Goal: Information Seeking & Learning: Learn about a topic

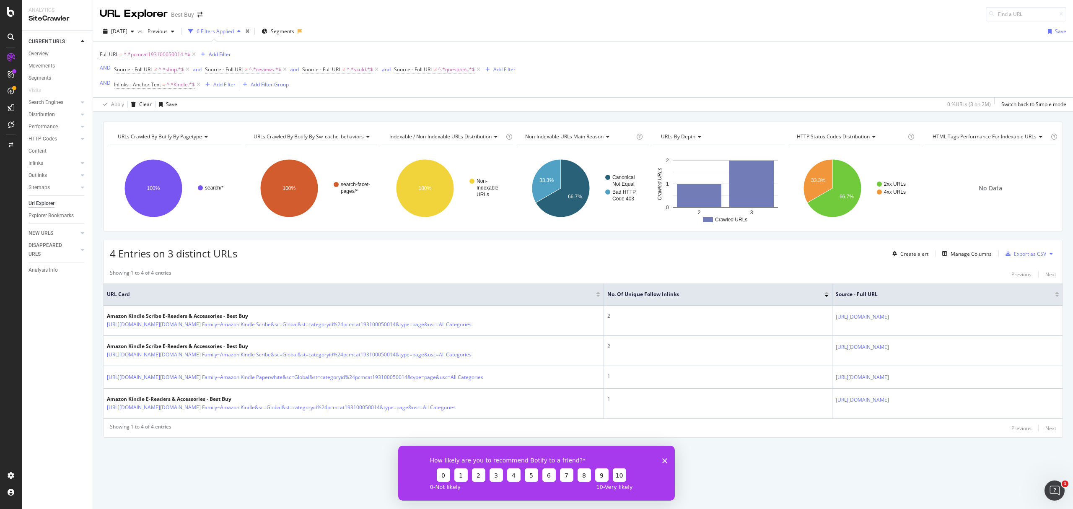
click at [664, 459] on polygon "Close survey" at bounding box center [664, 460] width 5 height 5
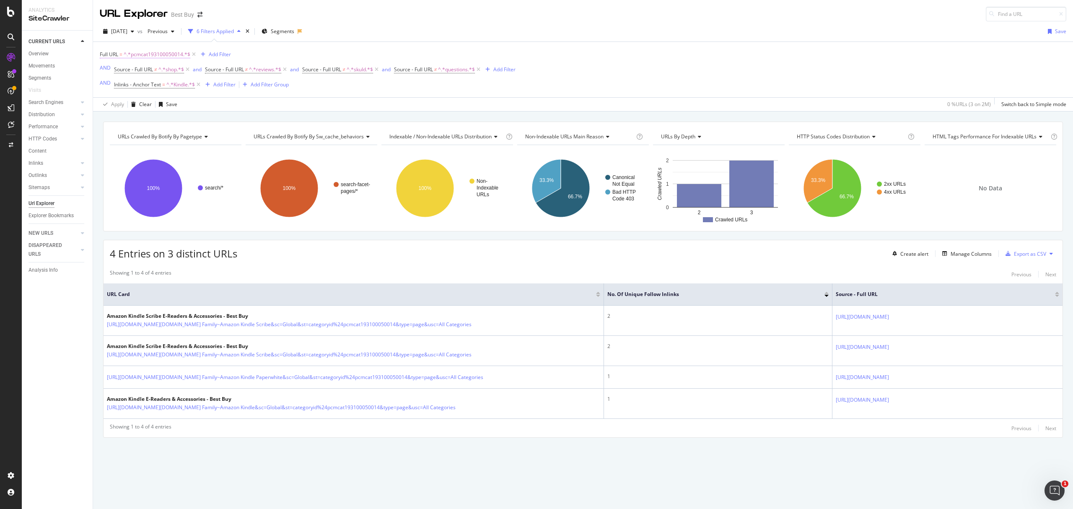
click at [168, 56] on span "^.*pcmcat193100050014.*$" at bounding box center [157, 55] width 67 height 12
paste input "497469894107"
type input "pcmcat1497469894107"
click at [193, 111] on div "Apply" at bounding box center [193, 107] width 13 height 7
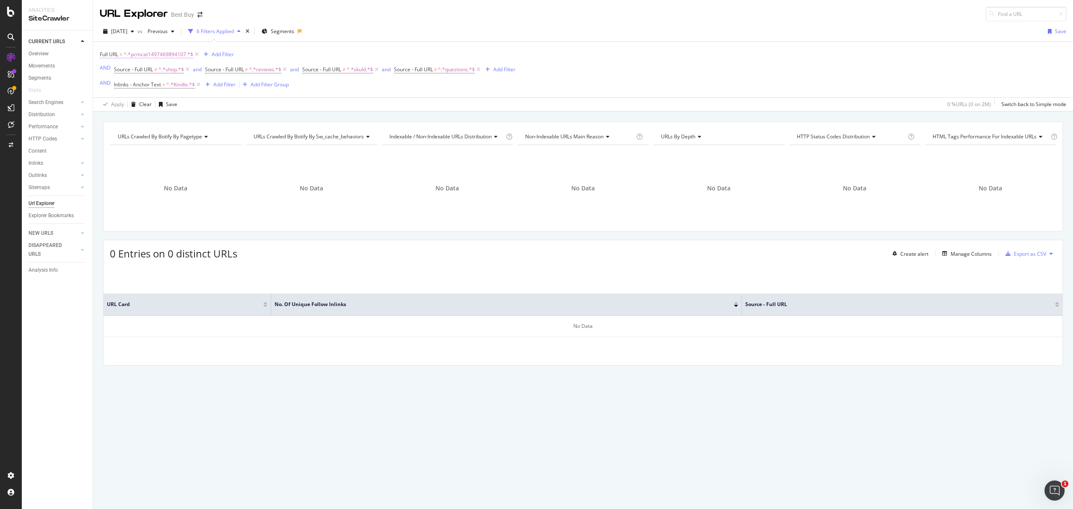
click at [139, 57] on span "^.*pcmcat1497469894107.*$" at bounding box center [159, 55] width 70 height 12
paste input "253500050003"
type input "pcmcat253500050003"
click at [190, 106] on div "Apply" at bounding box center [193, 107] width 13 height 7
click at [137, 31] on div "button" at bounding box center [132, 31] width 10 height 5
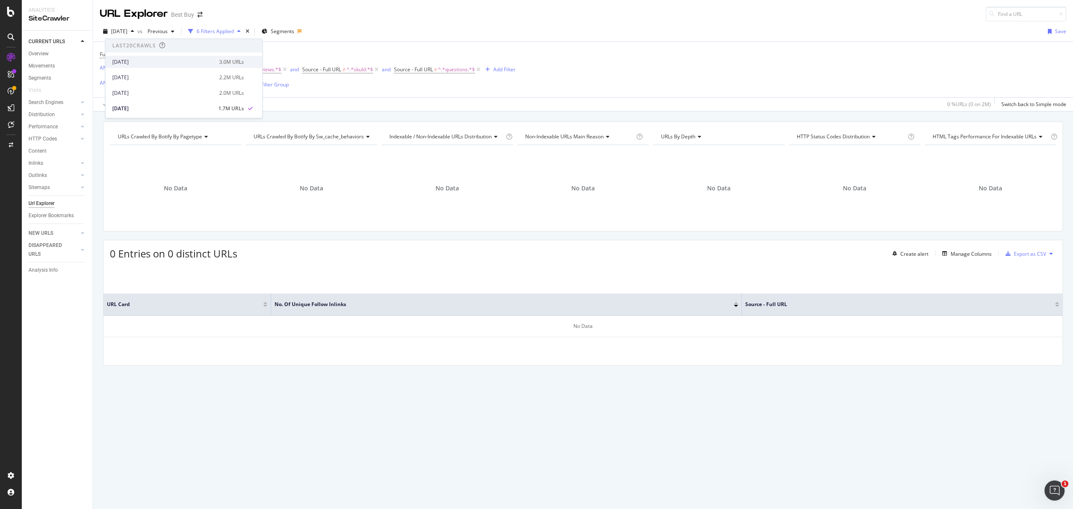
click at [146, 61] on div "[DATE]" at bounding box center [163, 62] width 102 height 8
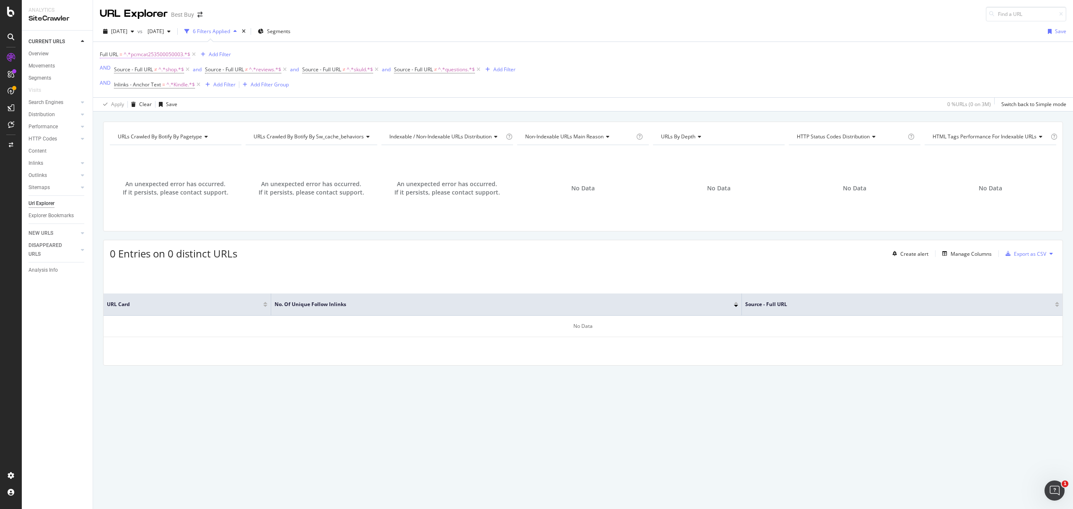
click at [153, 56] on span "^.*pcmcat253500050003.*$" at bounding box center [157, 55] width 67 height 12
paste input "1497469894107"
type input "pcmcat1497469894107"
click at [192, 106] on div "Apply" at bounding box center [193, 107] width 13 height 7
click at [171, 56] on span "^.*pcmcat1497469894107.*$" at bounding box center [159, 55] width 70 height 12
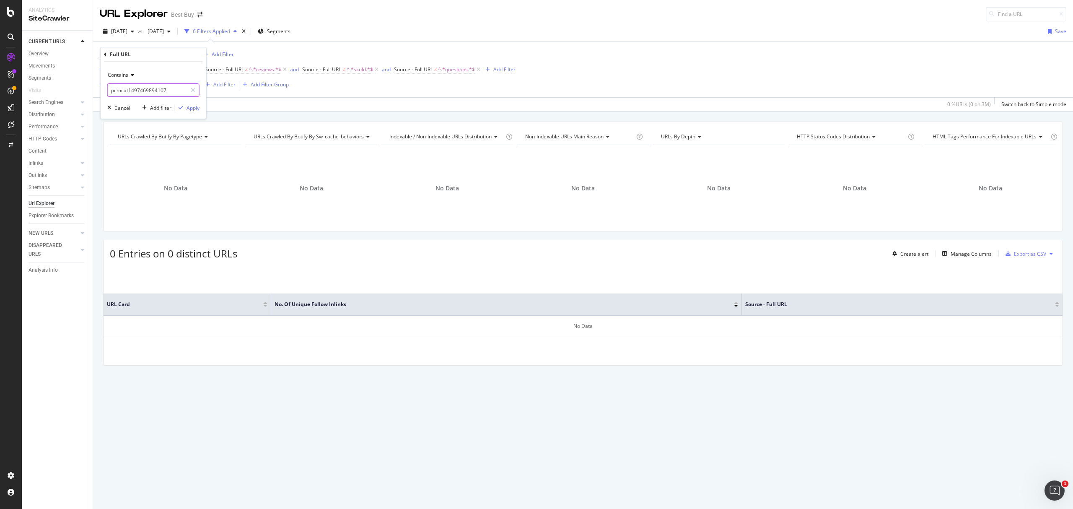
click at [170, 91] on input "pcmcat1497469894107" at bounding box center [147, 89] width 79 height 13
paste input "70110949"
type input "pcmcat1497470110949"
click at [191, 106] on div "Apply" at bounding box center [193, 107] width 13 height 7
click at [158, 54] on span "^.*pcmcat1497470110949.*$" at bounding box center [159, 55] width 70 height 12
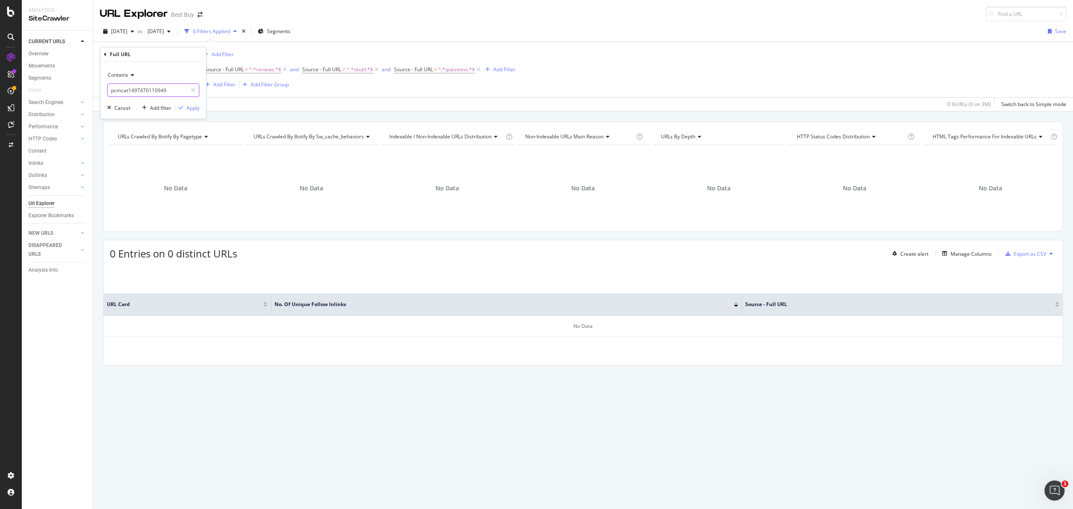
click at [169, 86] on input "pcmcat1497470110949" at bounding box center [147, 89] width 79 height 13
paste input "232580"
type input "pcmcat1497470232580"
click at [193, 109] on div "Apply" at bounding box center [193, 107] width 13 height 7
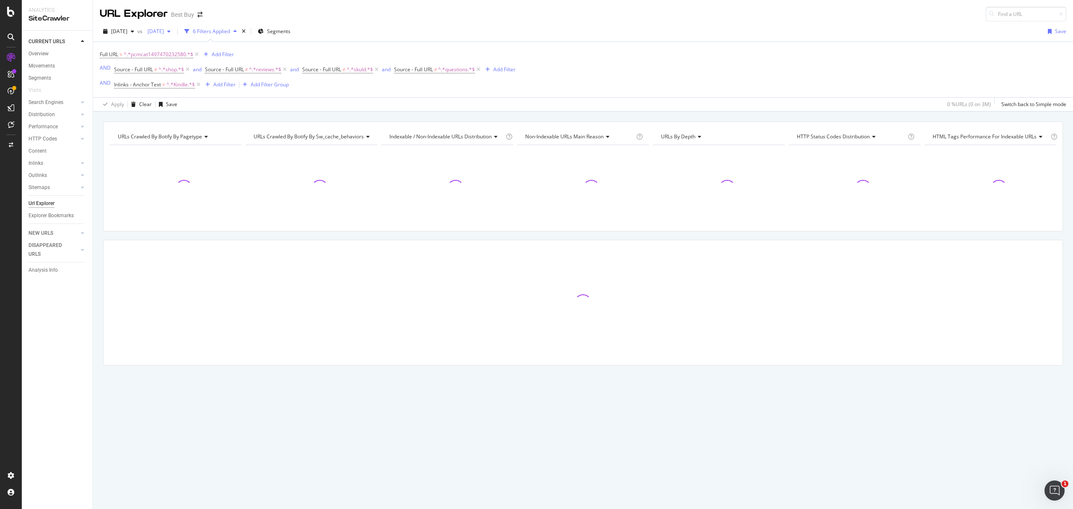
click at [171, 31] on icon "button" at bounding box center [168, 31] width 3 height 5
click at [185, 78] on div "2025 Aug. 19th" at bounding box center [214, 78] width 102 height 8
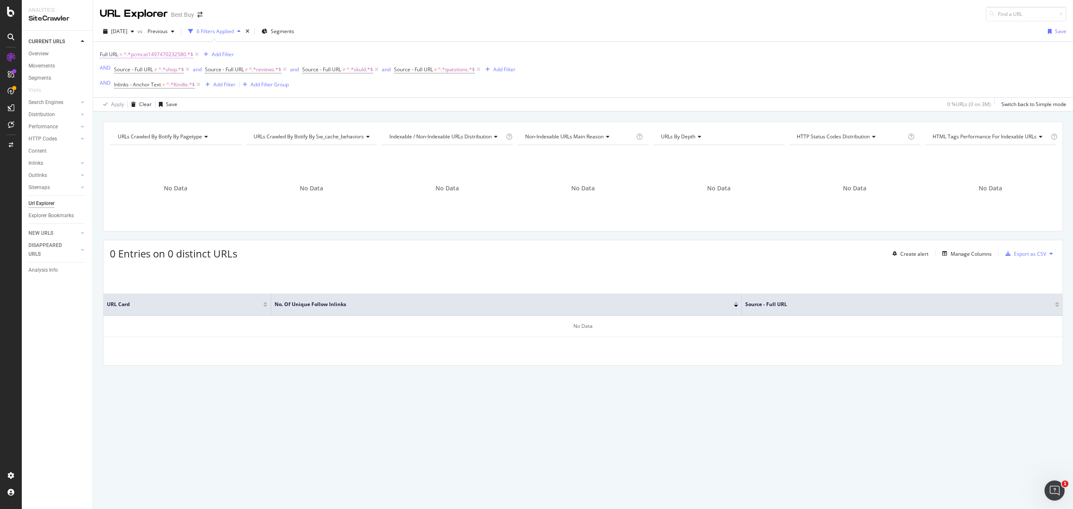
click at [145, 56] on span "^.*pcmcat1497470232580.*$" at bounding box center [159, 55] width 70 height 12
click at [178, 92] on input "pcmcat1497470232580" at bounding box center [147, 89] width 79 height 13
paste input "406504"
type input "pcmcat1497470406504"
click at [195, 108] on div "Apply" at bounding box center [193, 107] width 13 height 7
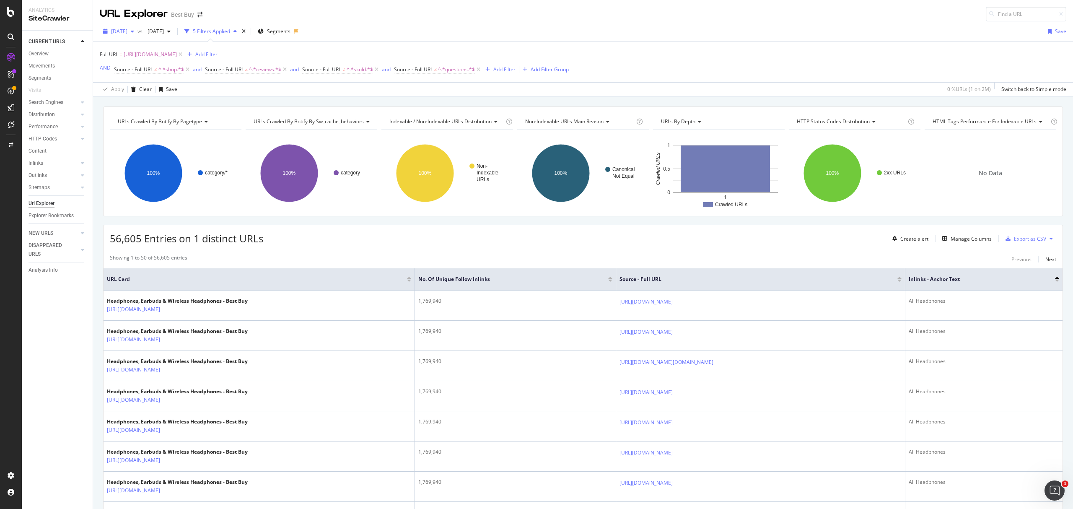
click at [127, 29] on span "2025 Aug. 19th" at bounding box center [119, 31] width 16 height 7
click at [131, 62] on div "[DATE]" at bounding box center [163, 62] width 102 height 8
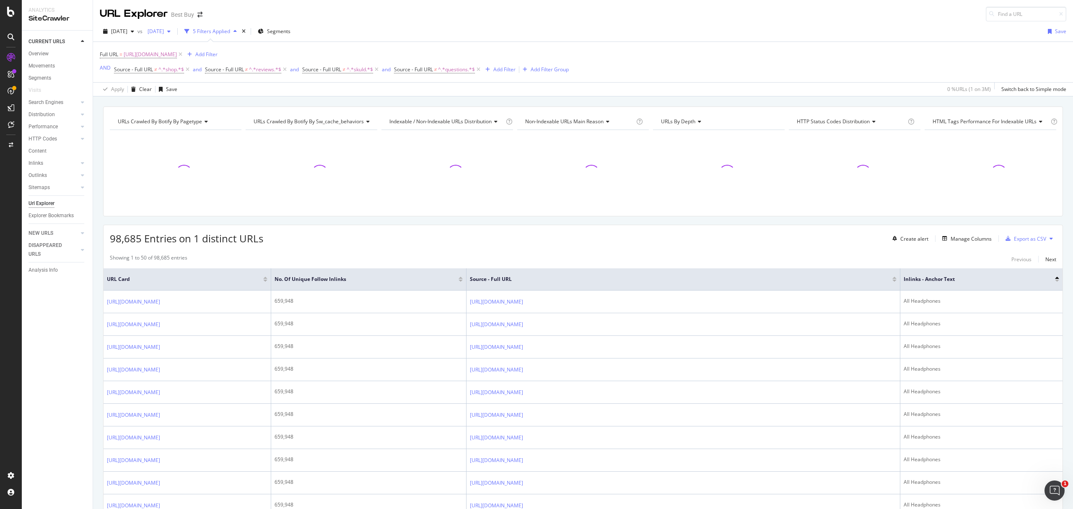
click at [164, 29] on span "2025 Jul. 29th" at bounding box center [154, 31] width 20 height 7
click at [186, 76] on div "2025 Aug. 19th" at bounding box center [214, 78] width 102 height 8
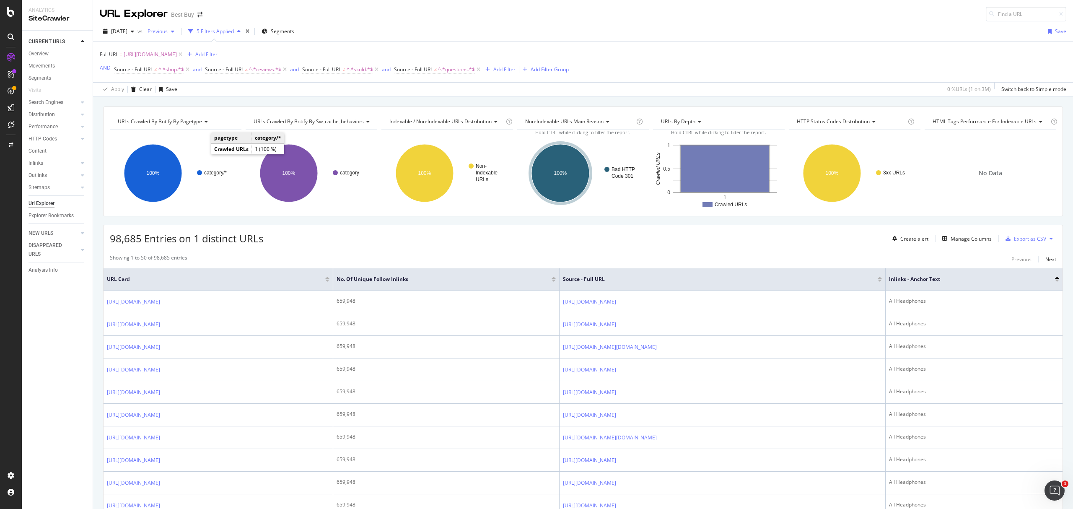
click at [174, 29] on icon "button" at bounding box center [172, 31] width 3 height 5
click at [188, 61] on div "[DATE]" at bounding box center [214, 62] width 102 height 8
click at [508, 4] on div "URL Explorer Best Buy" at bounding box center [583, 10] width 980 height 21
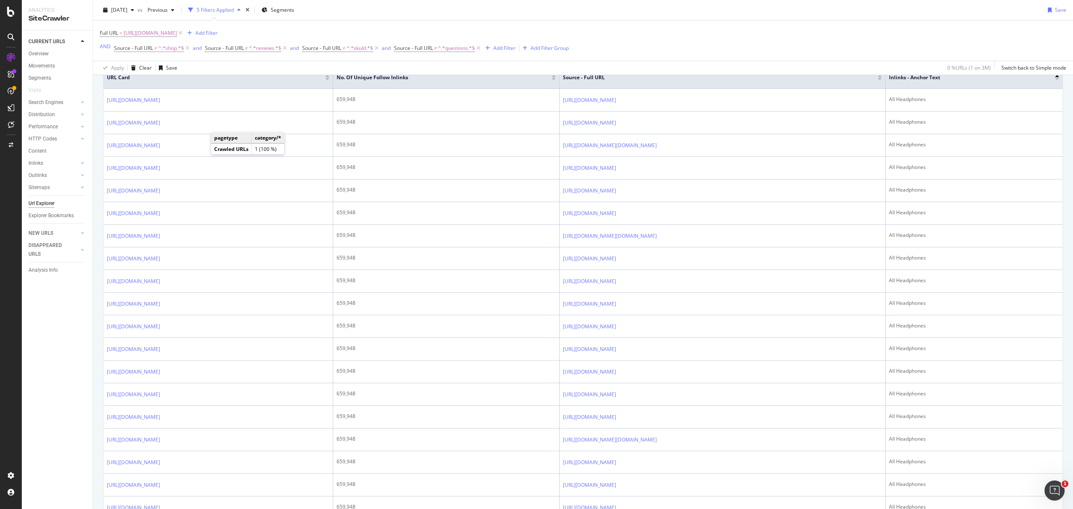
scroll to position [29, 0]
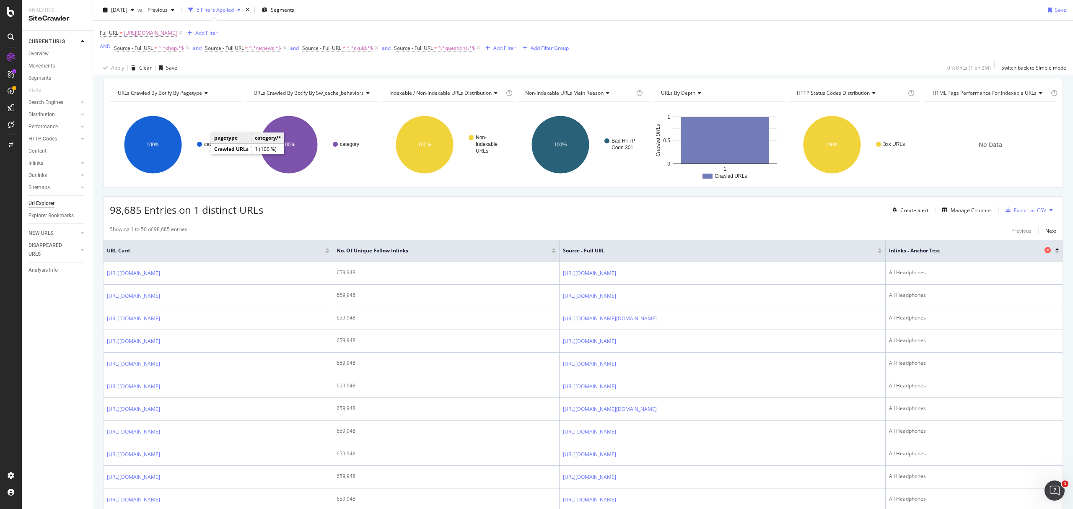
click at [967, 252] on span "Inlinks - Anchor Text" at bounding box center [965, 251] width 153 height 8
click at [1055, 250] on div at bounding box center [1057, 249] width 4 height 2
click at [1055, 253] on div at bounding box center [1057, 252] width 4 height 2
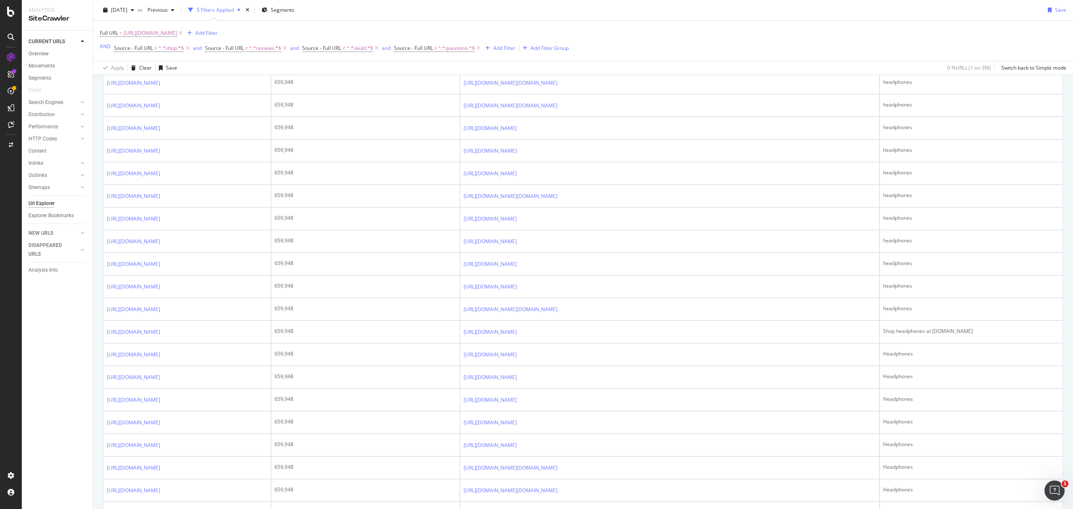
scroll to position [307, 0]
click at [505, 51] on div "Add Filter" at bounding box center [504, 47] width 22 height 7
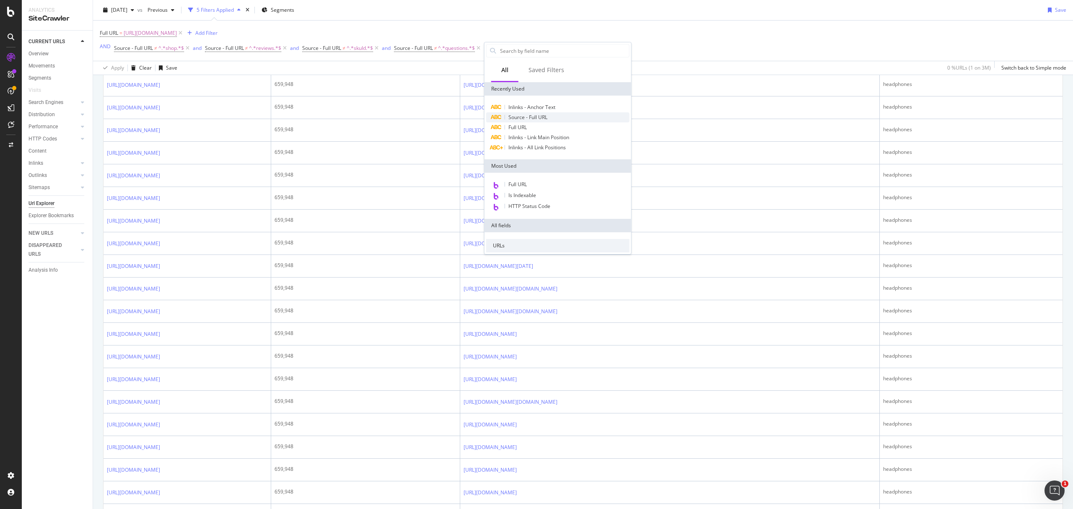
click at [536, 119] on span "Source - Full URL" at bounding box center [527, 117] width 39 height 7
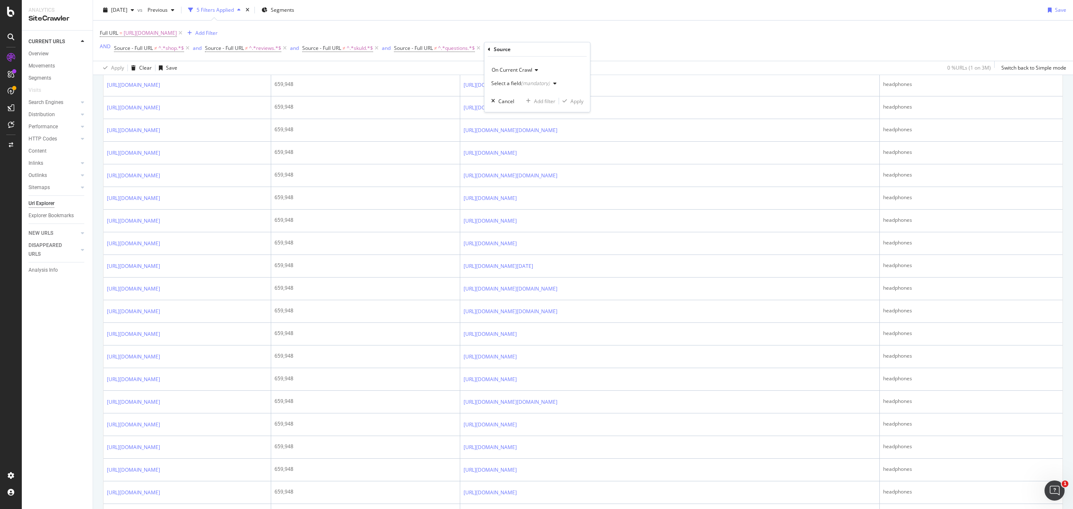
click at [552, 81] on div "button" at bounding box center [555, 83] width 10 height 5
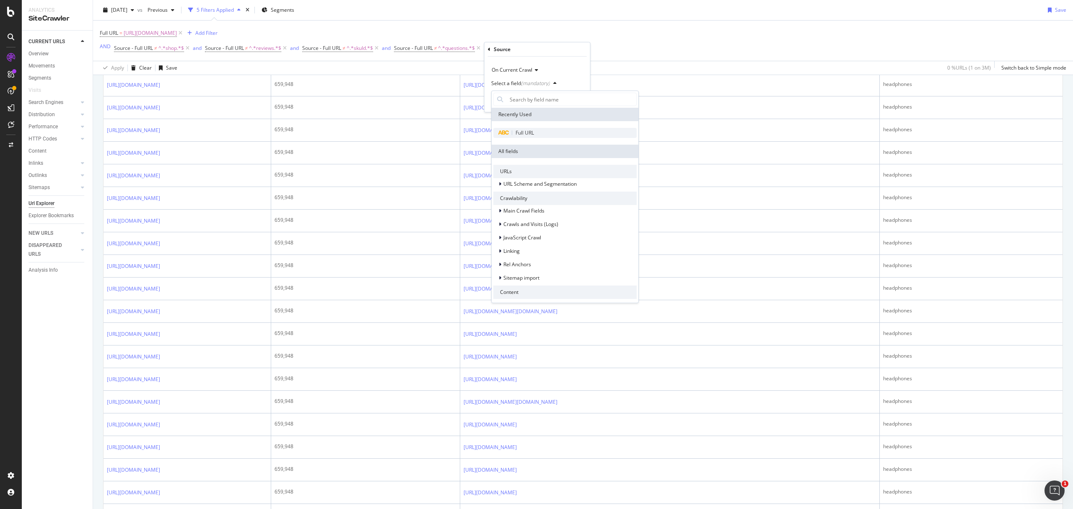
click at [513, 132] on div "Full URL" at bounding box center [564, 133] width 143 height 10
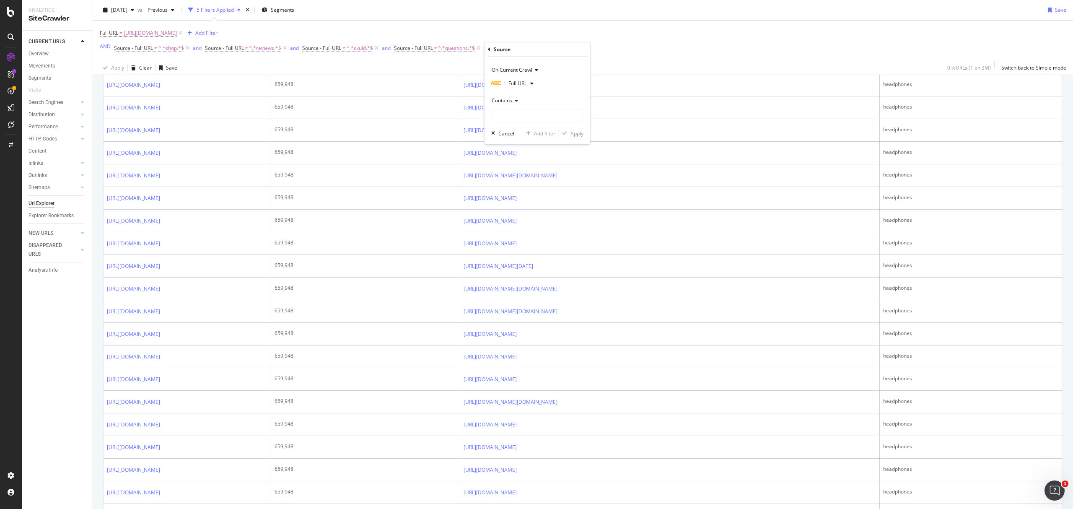
click at [507, 101] on span "Contains" at bounding box center [502, 100] width 21 height 7
click at [516, 195] on span "Doesn't contain" at bounding box center [513, 194] width 36 height 7
click at [517, 114] on input "text" at bounding box center [537, 115] width 91 height 13
type input "/product"
click at [579, 135] on div "Apply" at bounding box center [576, 133] width 13 height 7
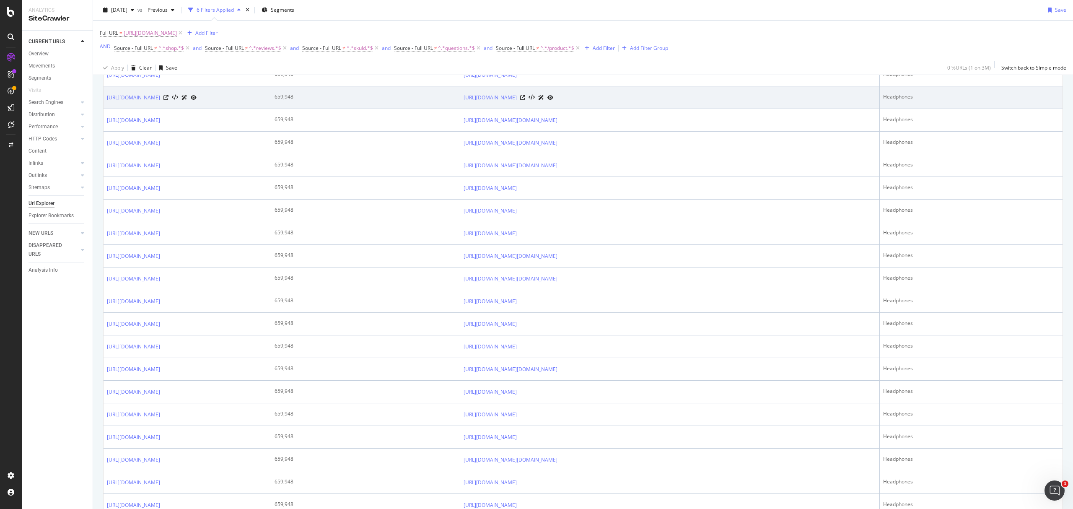
scroll to position [838, 0]
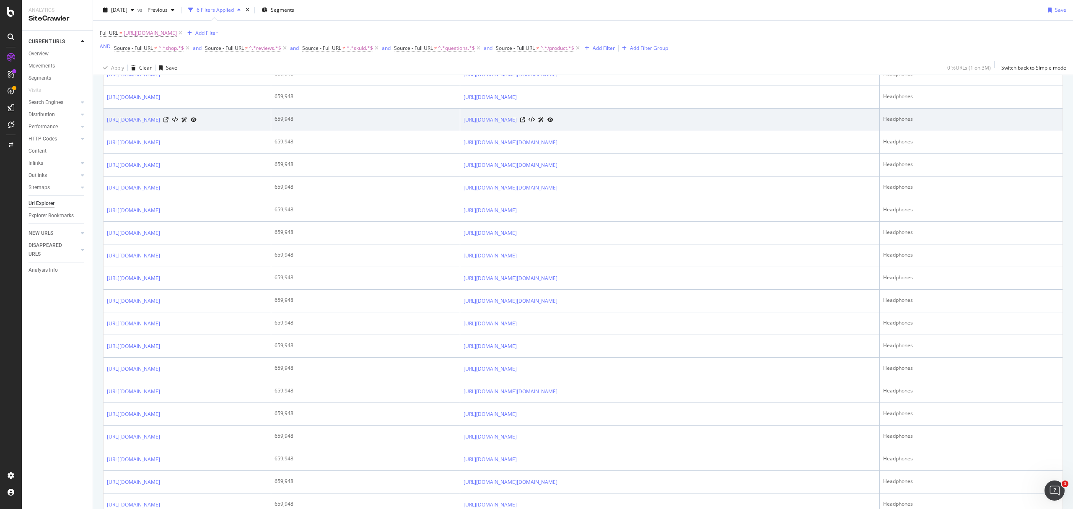
drag, startPoint x: 633, startPoint y: 356, endPoint x: 832, endPoint y: 352, distance: 199.6
click at [843, 124] on div "https://www.bestbuy.com/site/canon/canon-paper-supplies/pcmcat284400050008.c?id…" at bounding box center [670, 119] width 412 height 9
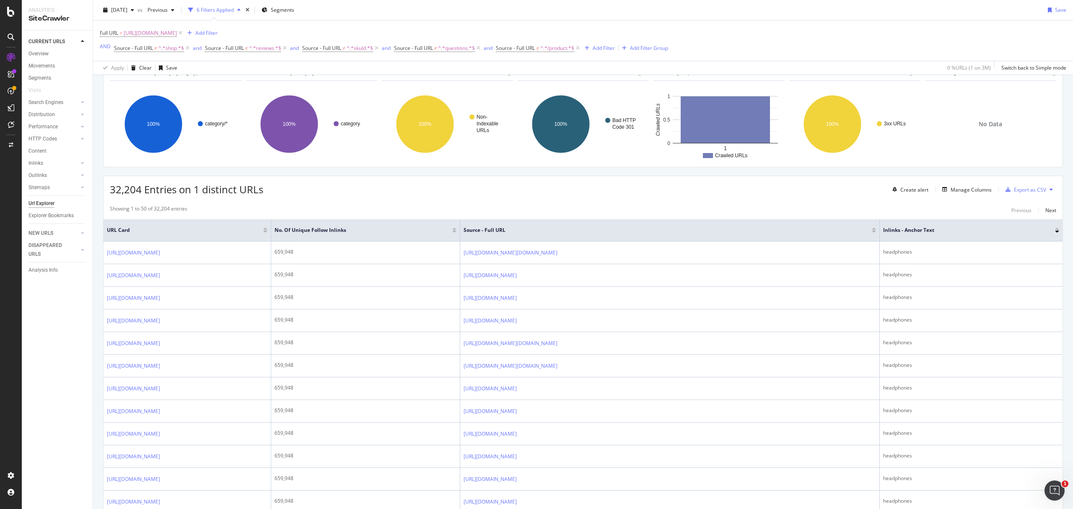
scroll to position [0, 0]
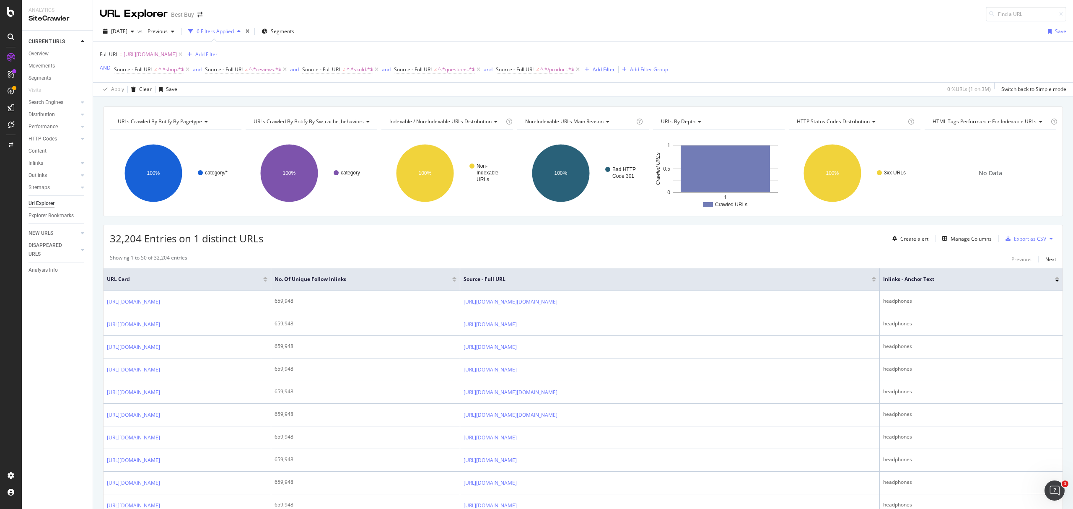
click at [604, 70] on div "Add Filter" at bounding box center [604, 69] width 22 height 7
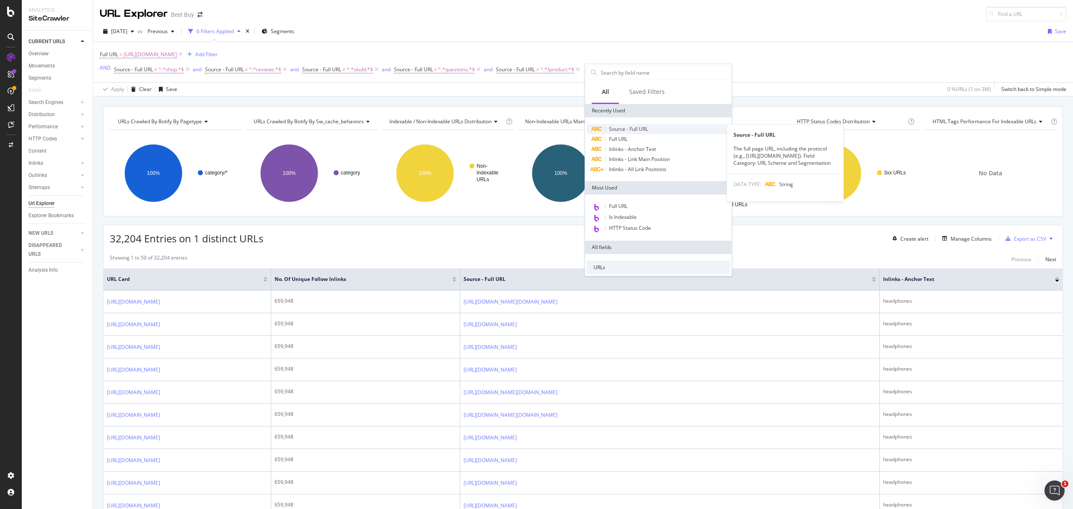
click at [620, 127] on span "Source - Full URL" at bounding box center [628, 128] width 39 height 7
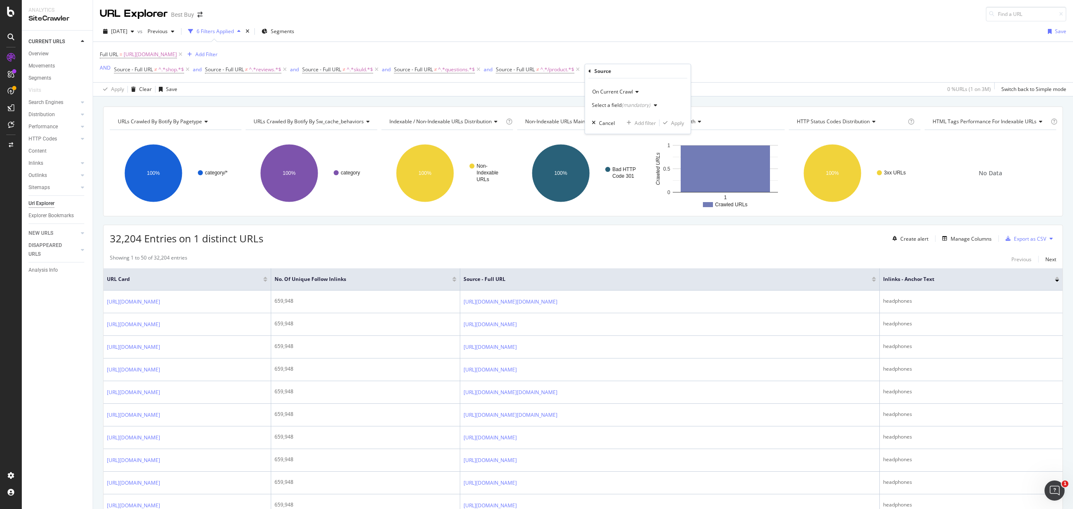
click at [612, 104] on div "Select a field (mandatory)" at bounding box center [621, 105] width 59 height 5
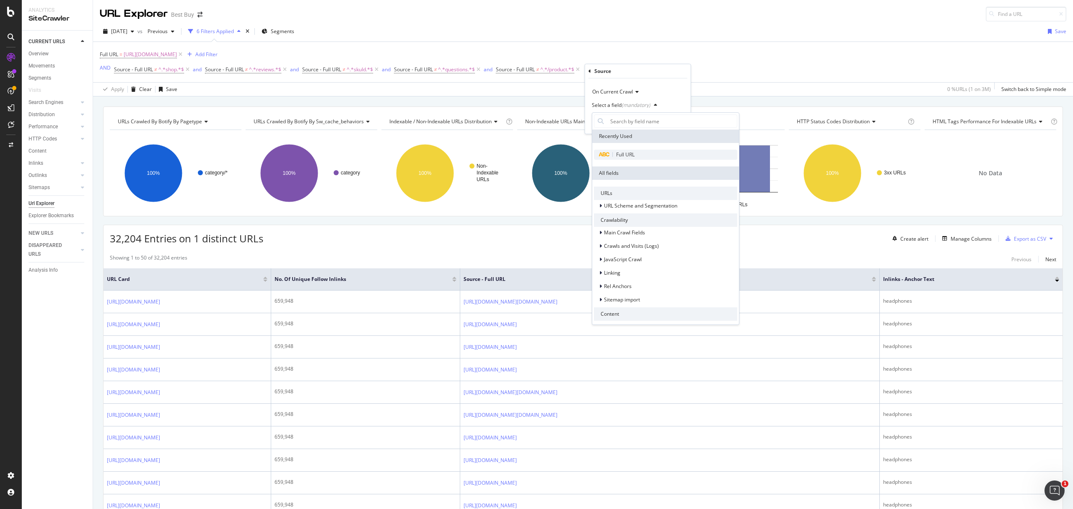
click at [619, 153] on span "Full URL" at bounding box center [625, 154] width 18 height 7
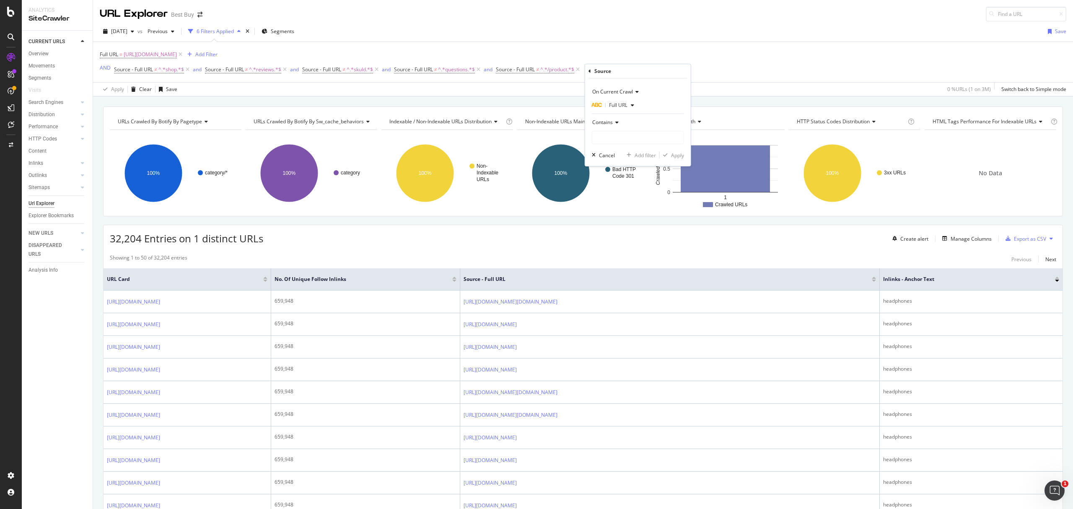
click at [617, 121] on icon at bounding box center [616, 122] width 6 height 5
click at [616, 213] on span "Doesn't contain" at bounding box center [614, 216] width 36 height 7
click at [614, 134] on input "text" at bounding box center [637, 137] width 91 height 13
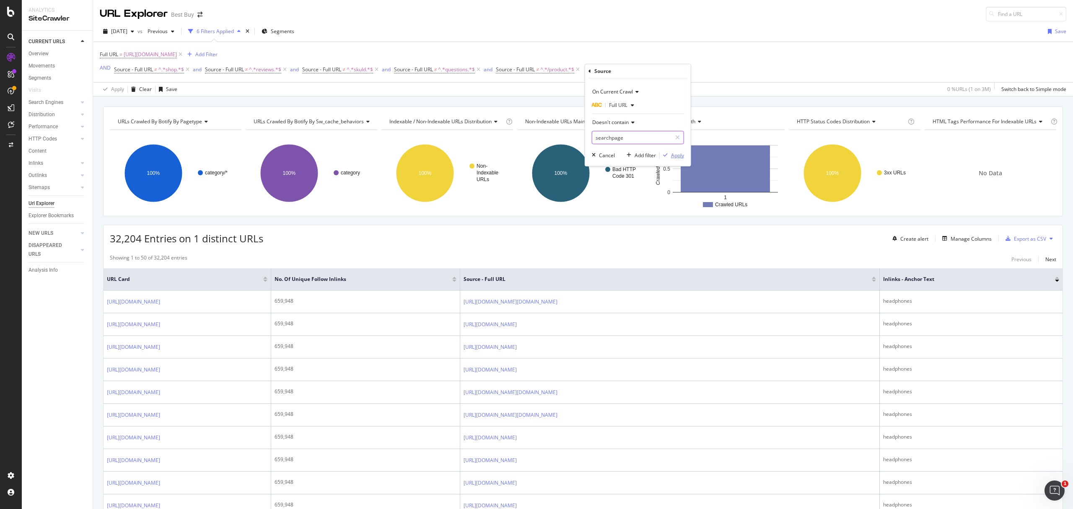
type input "searchpage"
click at [673, 158] on div "Apply" at bounding box center [677, 155] width 13 height 7
